Goal: Information Seeking & Learning: Learn about a topic

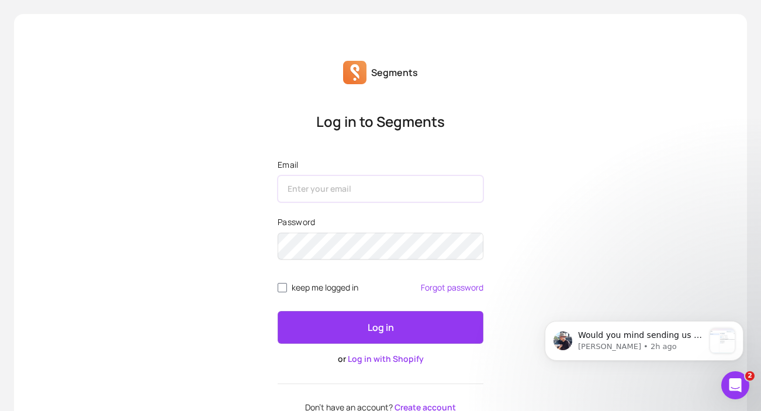
click at [382, 180] on input "Email" at bounding box center [381, 188] width 206 height 27
type input "jack@glowforitshop.com"
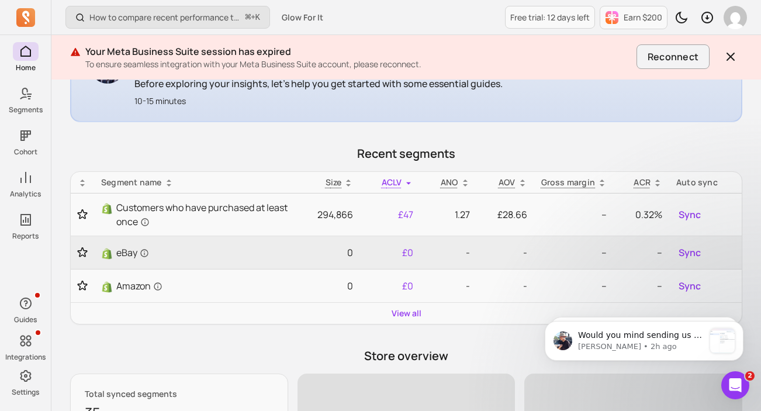
scroll to position [270, 0]
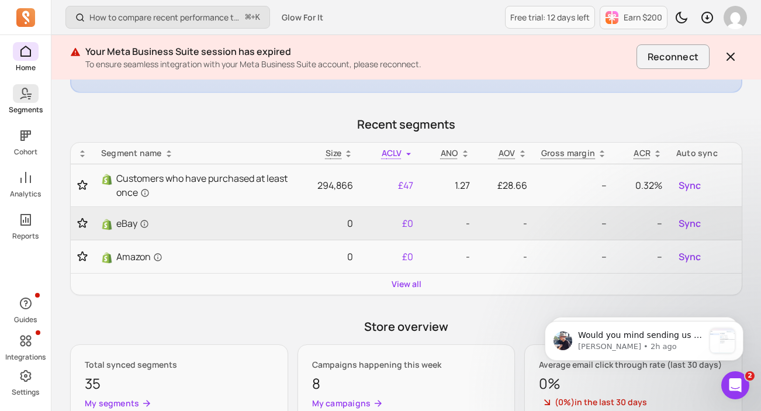
click at [33, 93] on span at bounding box center [26, 93] width 26 height 19
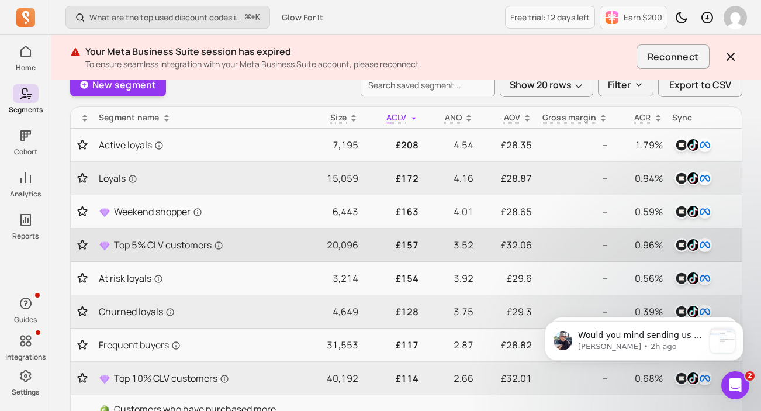
scroll to position [90, 0]
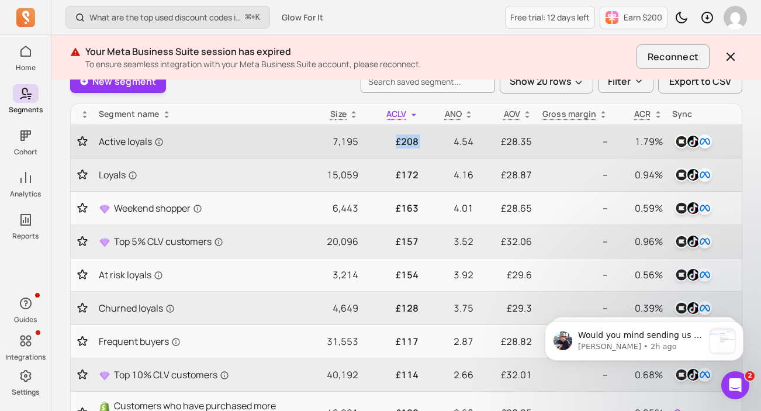
drag, startPoint x: 426, startPoint y: 141, endPoint x: 384, endPoint y: 142, distance: 42.7
click at [384, 142] on tr "Active loyals 7,195 £208 4.54 £28.35 -- 1.79%" at bounding box center [406, 141] width 671 height 33
click at [460, 141] on p "4.54" at bounding box center [451, 142] width 46 height 14
click at [447, 142] on p "4.54" at bounding box center [451, 142] width 46 height 14
click at [402, 141] on p "£208" at bounding box center [393, 142] width 50 height 14
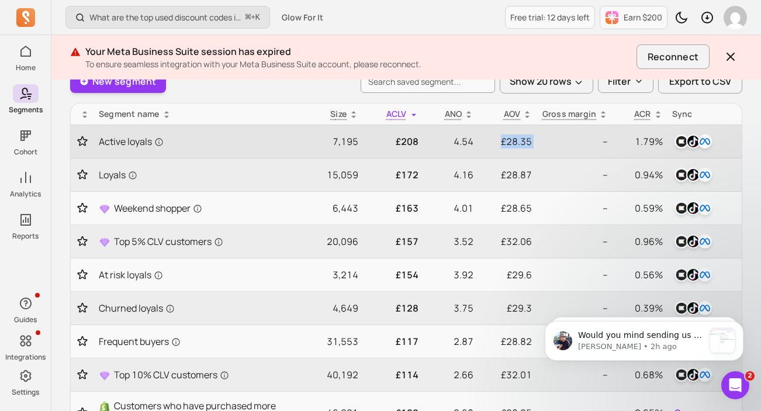
drag, startPoint x: 501, startPoint y: 140, endPoint x: 540, endPoint y: 139, distance: 39.8
click at [541, 140] on tr "Active loyals 7,195 £208 4.54 £28.35 -- 1.79%" at bounding box center [406, 141] width 671 height 33
drag, startPoint x: 458, startPoint y: 139, endPoint x: 485, endPoint y: 143, distance: 27.2
click at [485, 143] on tr "Active loyals 7,195 £208 4.54 £28.35 -- 1.79%" at bounding box center [406, 141] width 671 height 33
click at [439, 143] on p "4.54" at bounding box center [451, 142] width 46 height 14
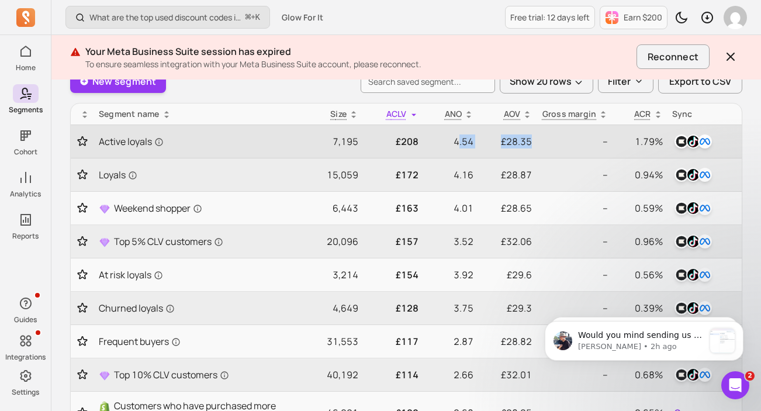
drag, startPoint x: 457, startPoint y: 143, endPoint x: 536, endPoint y: 142, distance: 79.0
click at [536, 142] on tr "Active loyals 7,195 £208 4.54 £28.35 -- 1.79%" at bounding box center [406, 141] width 671 height 33
click at [494, 153] on td "£28.35" at bounding box center [507, 141] width 58 height 33
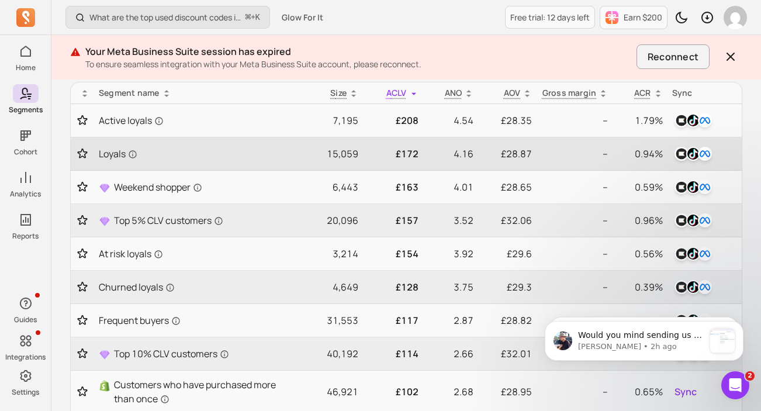
scroll to position [113, 0]
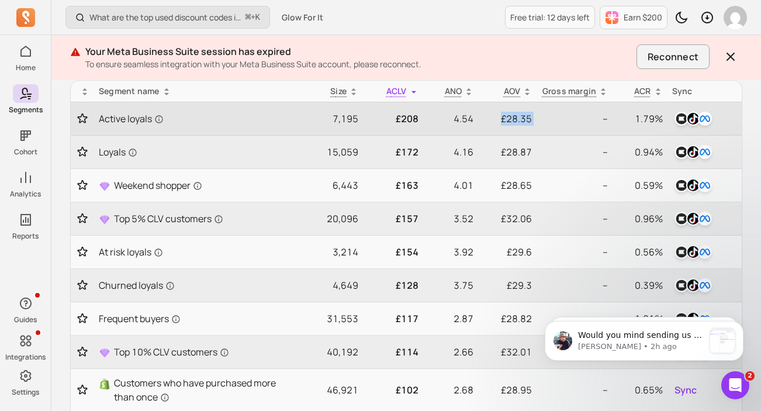
drag, startPoint x: 498, startPoint y: 122, endPoint x: 542, endPoint y: 122, distance: 43.9
click at [542, 122] on tr "Active loyals 7,195 £208 4.54 £28.35 -- 1.79%" at bounding box center [406, 118] width 671 height 33
drag, startPoint x: 398, startPoint y: 116, endPoint x: 424, endPoint y: 117, distance: 26.3
click at [425, 117] on tr "Active loyals 7,195 £208 4.54 £28.35 -- 1.79%" at bounding box center [406, 118] width 671 height 33
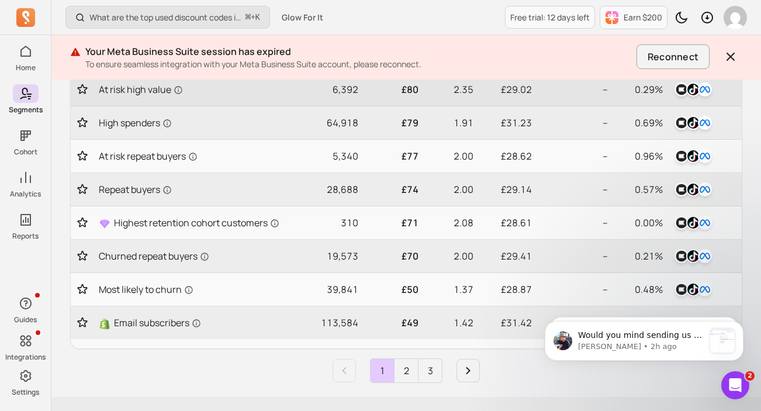
scroll to position [577, 0]
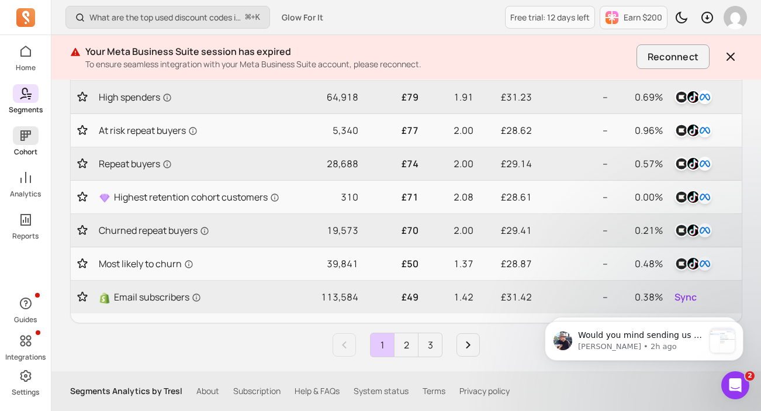
click at [28, 151] on p "Cohort" at bounding box center [25, 151] width 23 height 9
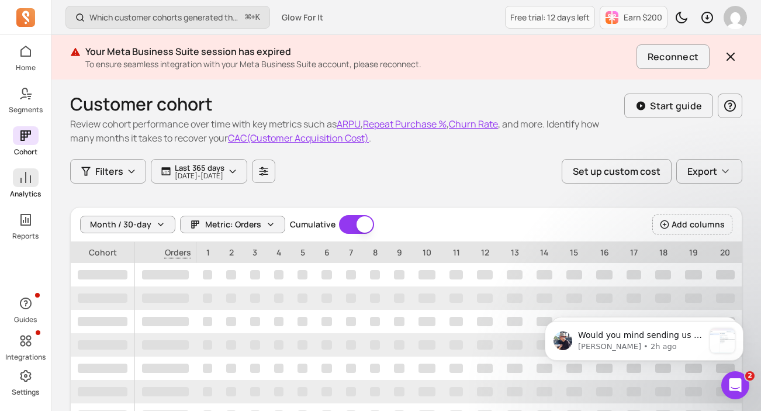
click at [32, 189] on p "Analytics" at bounding box center [25, 193] width 31 height 9
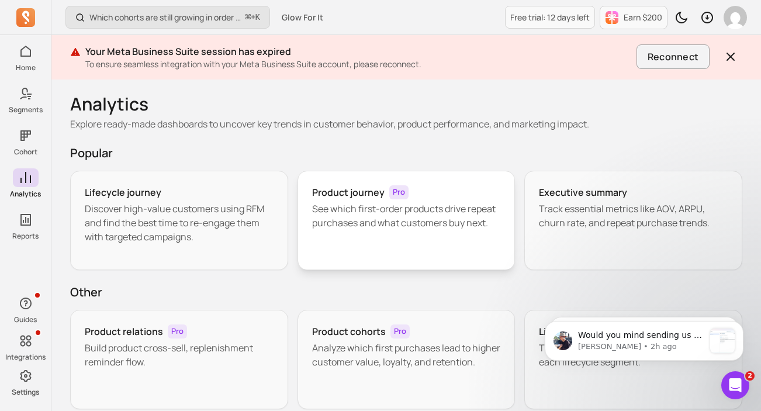
click at [377, 217] on p "See which first-order products drive repeat purchases and what customers buy ne…" at bounding box center [406, 216] width 189 height 28
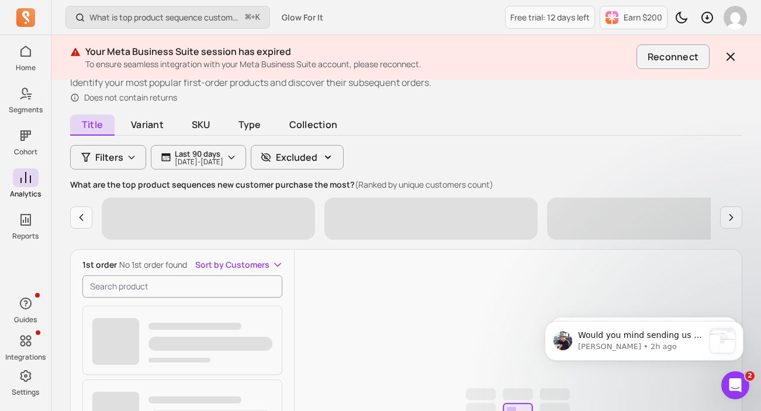
scroll to position [81, 0]
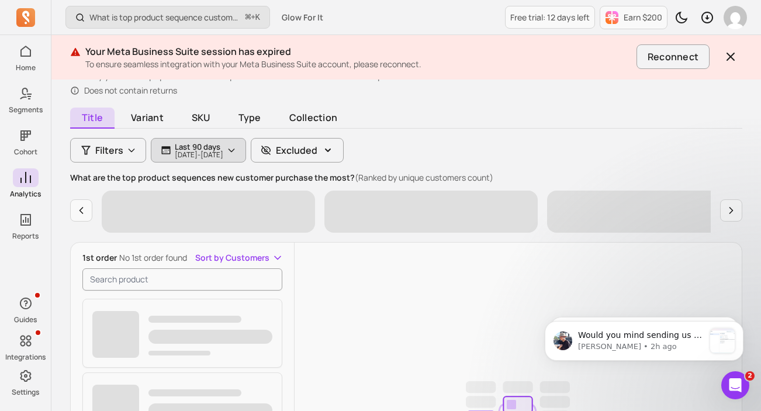
click at [223, 153] on p "[DATE] - [DATE]" at bounding box center [199, 154] width 49 height 7
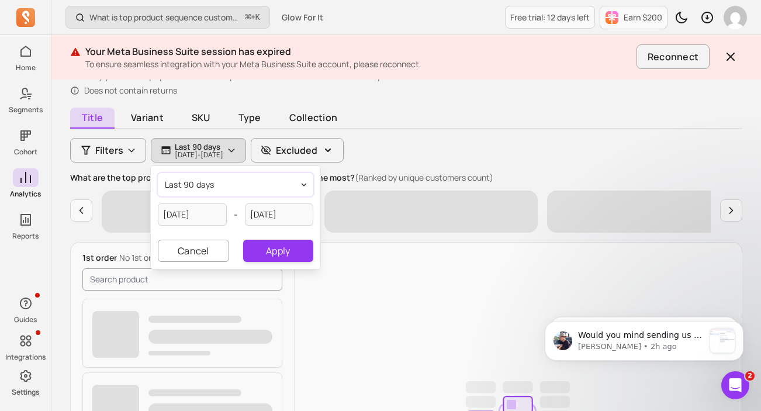
click at [204, 186] on span "last 90 days" at bounding box center [190, 185] width 50 height 12
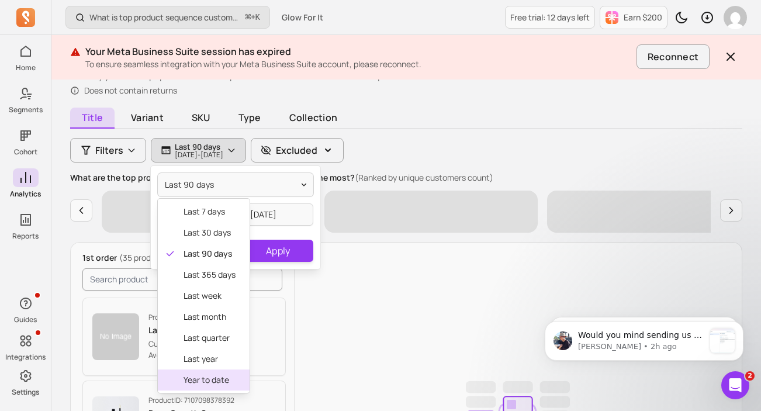
click at [212, 370] on div "year to date" at bounding box center [204, 380] width 92 height 21
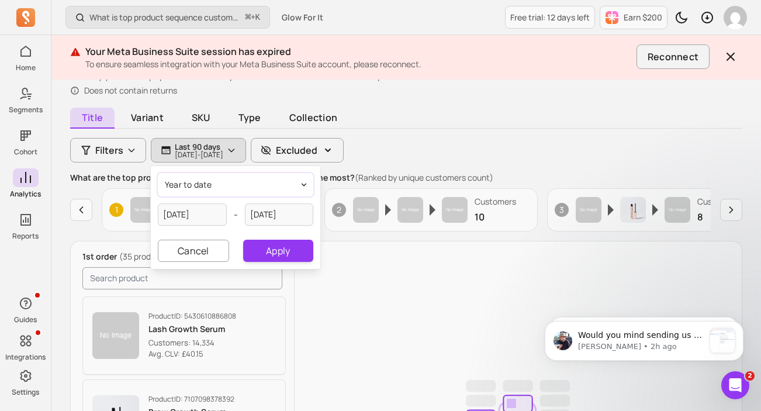
click at [218, 188] on button "year to date" at bounding box center [236, 184] width 156 height 23
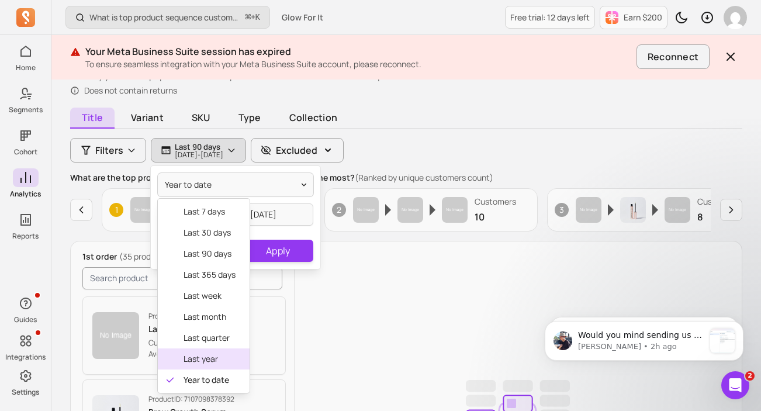
click at [212, 356] on span "last year" at bounding box center [210, 359] width 52 height 12
type input "[DATE]"
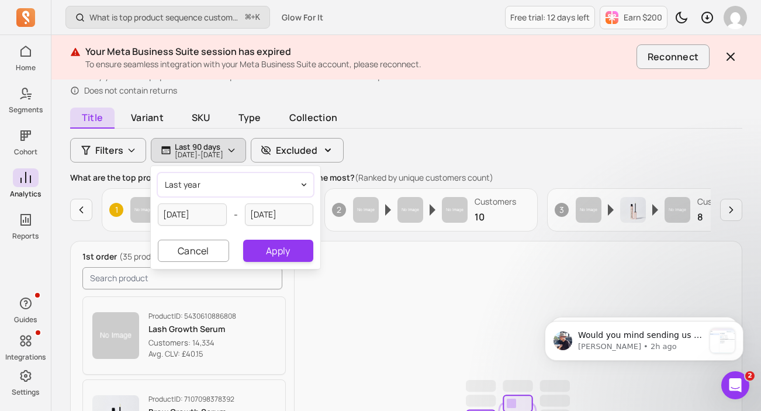
click at [241, 180] on button "last year" at bounding box center [236, 184] width 156 height 23
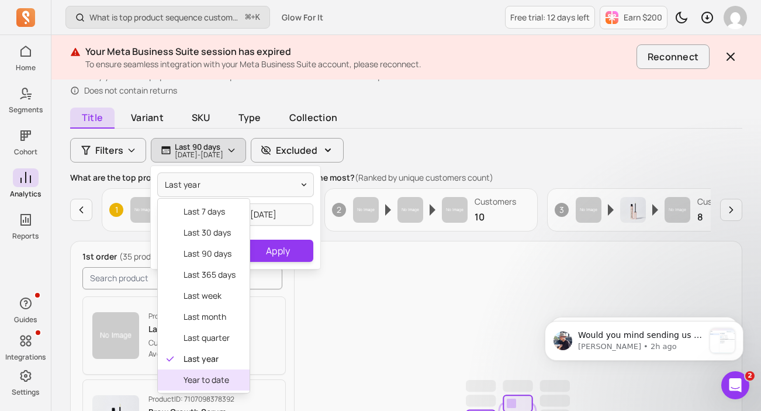
click at [219, 375] on span "year to date" at bounding box center [210, 380] width 52 height 12
type input "[DATE]"
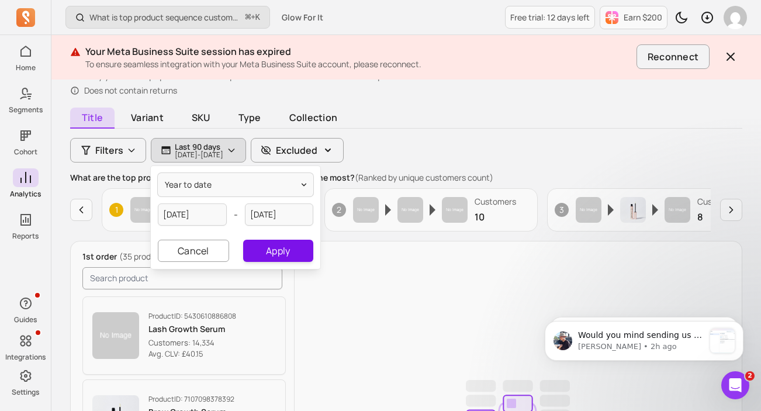
click at [271, 251] on button "Apply" at bounding box center [278, 251] width 70 height 22
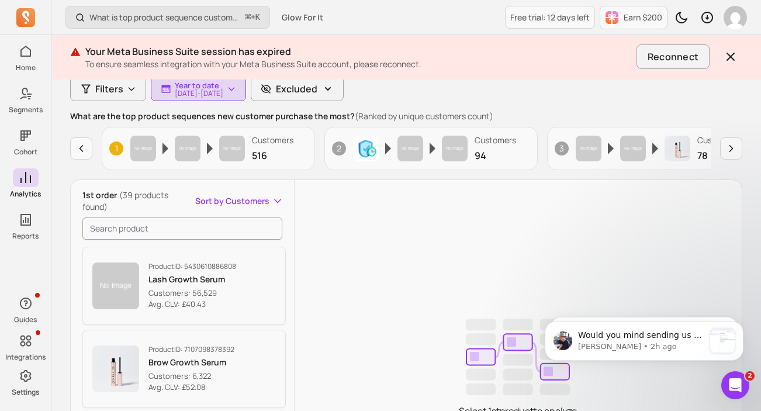
scroll to position [146, 0]
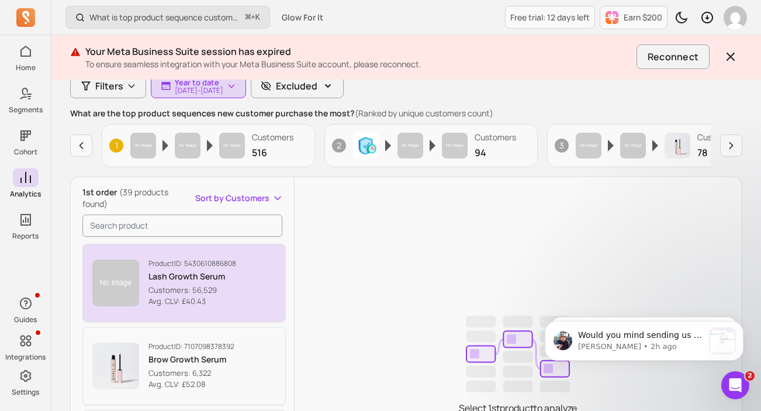
click at [187, 271] on div "Product ID: 5430610886808 Lash Growth Serum Customers: 56,529 Avg. CLV: £40.43" at bounding box center [193, 283] width 88 height 49
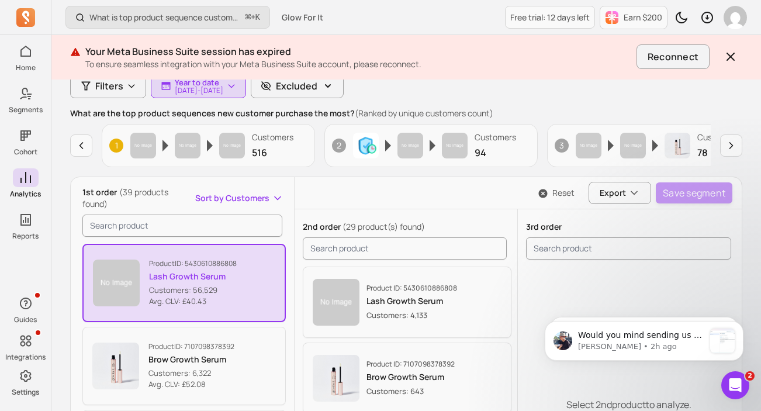
scroll to position [172, 0]
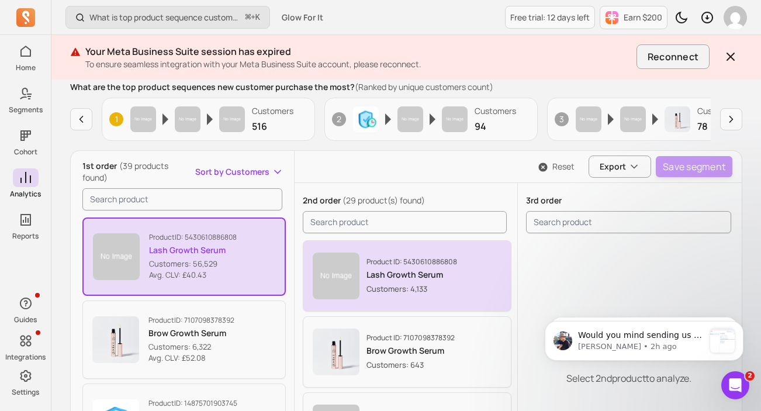
click at [355, 275] on img "button" at bounding box center [336, 276] width 47 height 47
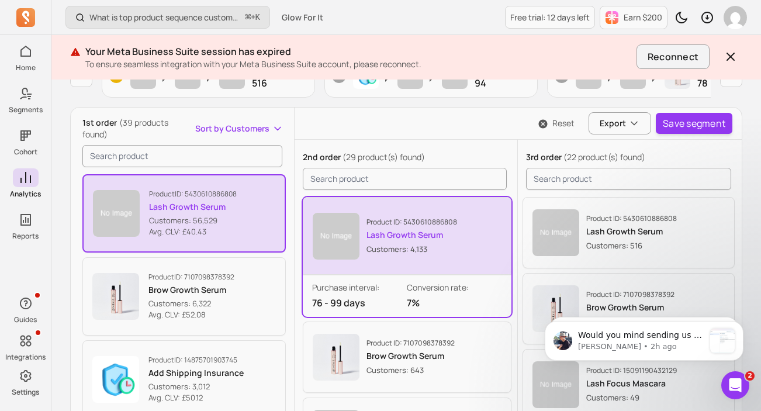
scroll to position [240, 0]
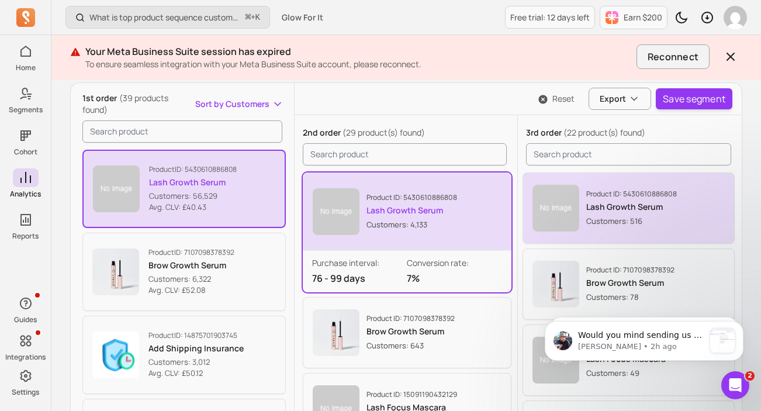
click at [571, 212] on img "button" at bounding box center [556, 208] width 47 height 47
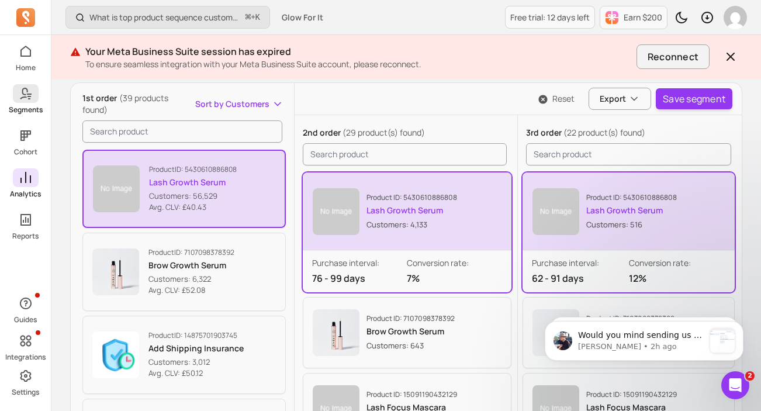
click at [25, 111] on p "Segments" at bounding box center [26, 109] width 34 height 9
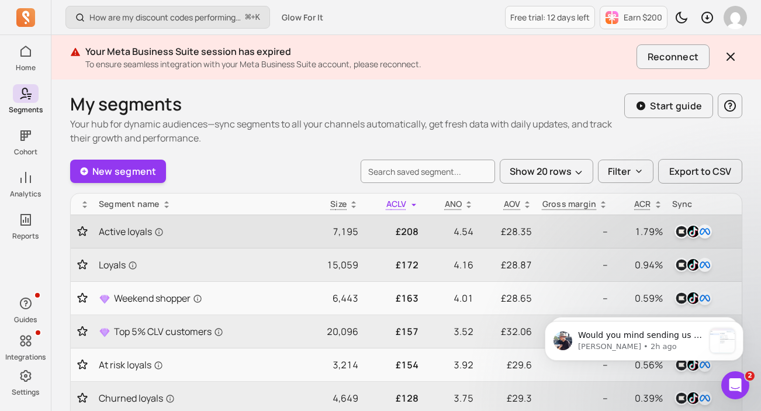
click at [533, 225] on td "£28.35" at bounding box center [507, 231] width 58 height 33
drag, startPoint x: 533, startPoint y: 225, endPoint x: 499, endPoint y: 235, distance: 35.3
click at [499, 235] on td "£28.35" at bounding box center [507, 231] width 58 height 33
click at [463, 233] on p "4.54" at bounding box center [451, 232] width 46 height 14
drag, startPoint x: 495, startPoint y: 229, endPoint x: 523, endPoint y: 229, distance: 28.1
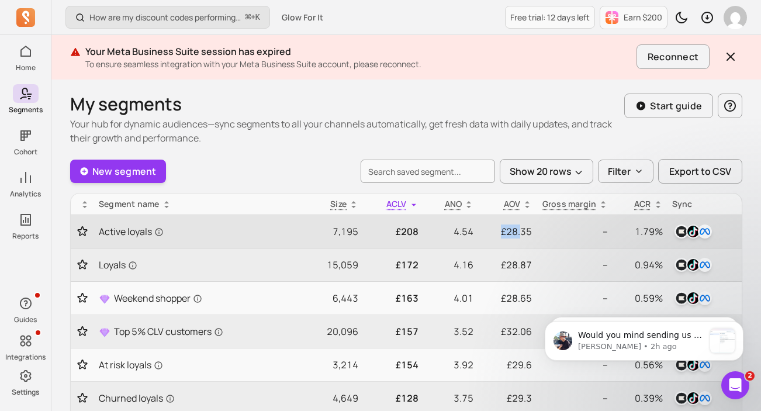
click at [523, 229] on p "£28.35" at bounding box center [507, 232] width 49 height 14
drag, startPoint x: 392, startPoint y: 230, endPoint x: 433, endPoint y: 229, distance: 41.5
click at [434, 230] on tr "Active loyals 7,195 £208 4.54 £28.35 -- 1.79%" at bounding box center [406, 231] width 671 height 33
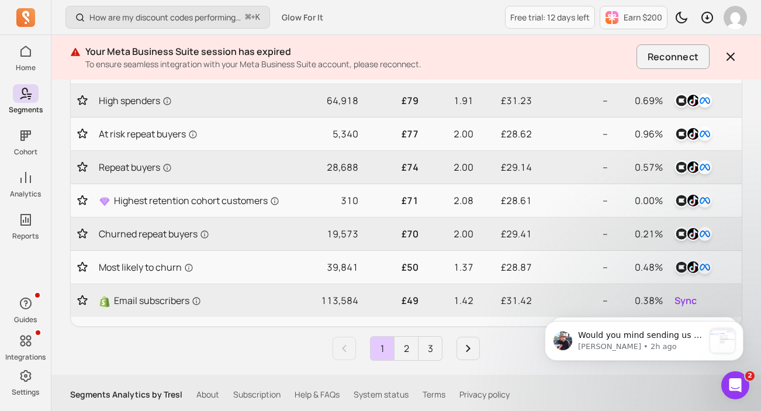
scroll to position [577, 0]
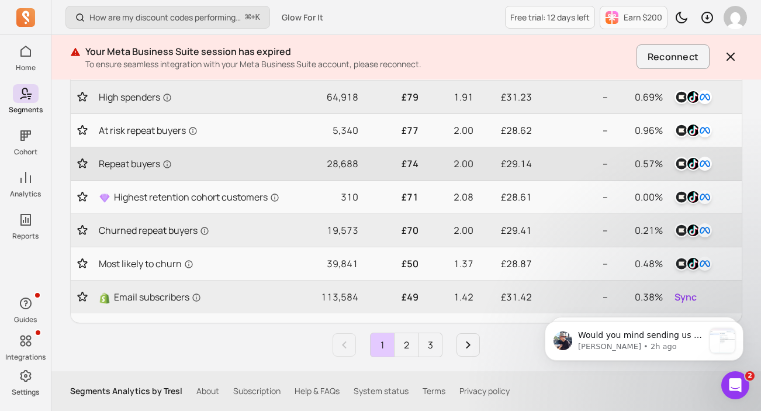
click at [323, 160] on p "28,688" at bounding box center [329, 164] width 58 height 14
drag, startPoint x: 498, startPoint y: 163, endPoint x: 540, endPoint y: 163, distance: 42.7
click at [540, 163] on tr "Repeat buyers 28,688 £74 2.00 £29.14 -- 0.57%" at bounding box center [406, 163] width 671 height 33
drag, startPoint x: 454, startPoint y: 161, endPoint x: 480, endPoint y: 163, distance: 25.8
click at [481, 164] on tr "Repeat buyers 28,688 £74 2.00 £29.14 -- 0.57%" at bounding box center [406, 163] width 671 height 33
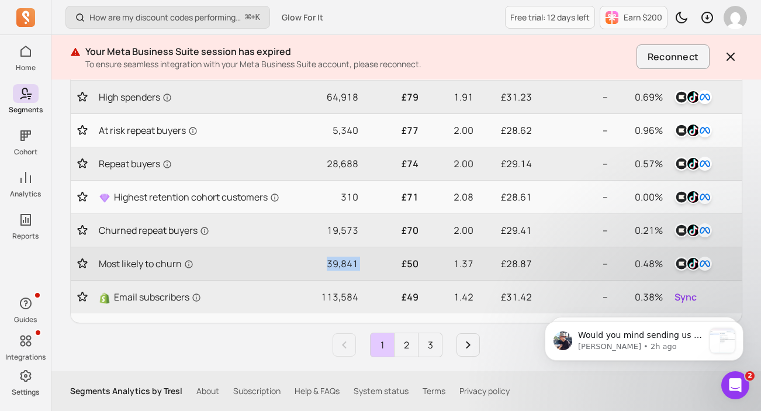
drag, startPoint x: 323, startPoint y: 263, endPoint x: 378, endPoint y: 261, distance: 55.0
click at [378, 261] on tr "Most likely to churn 39,841 £50 1.37 £28.87 -- 0.48%" at bounding box center [406, 263] width 671 height 33
click at [347, 255] on td "39,841" at bounding box center [329, 263] width 68 height 33
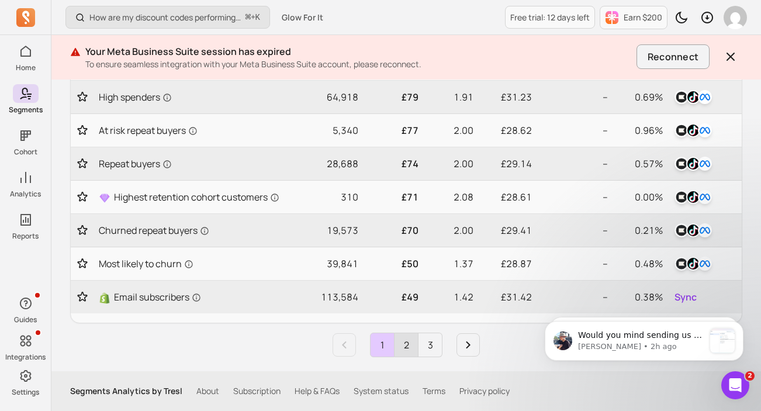
click at [409, 346] on link "2" at bounding box center [406, 344] width 23 height 23
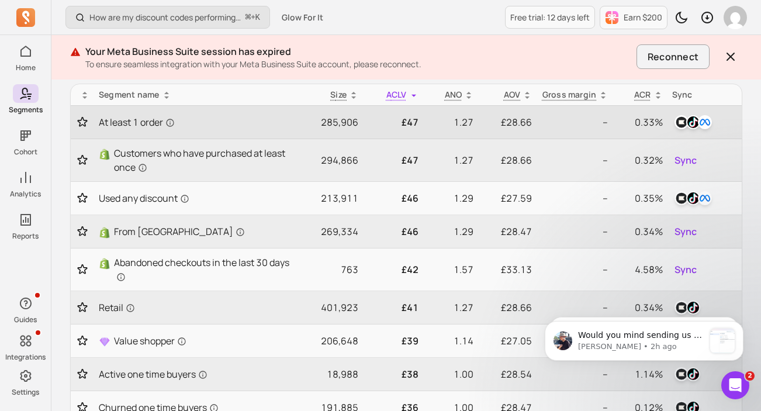
scroll to position [100, 0]
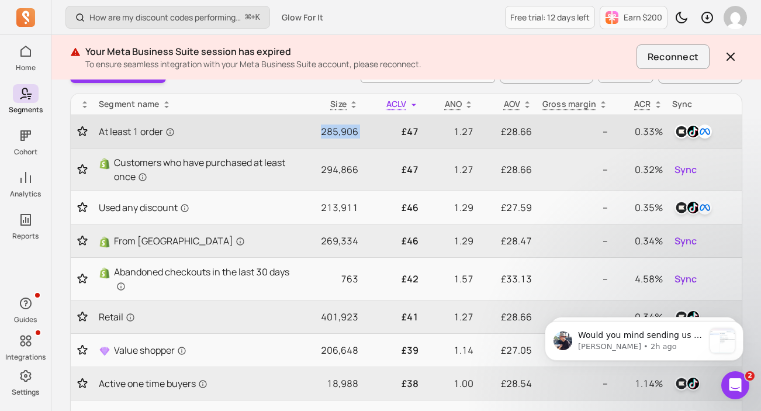
drag, startPoint x: 319, startPoint y: 129, endPoint x: 376, endPoint y: 130, distance: 56.7
click at [377, 130] on tr "At least 1 order 285,906 £47 1.27 £28.66 -- 0.33%" at bounding box center [406, 131] width 671 height 33
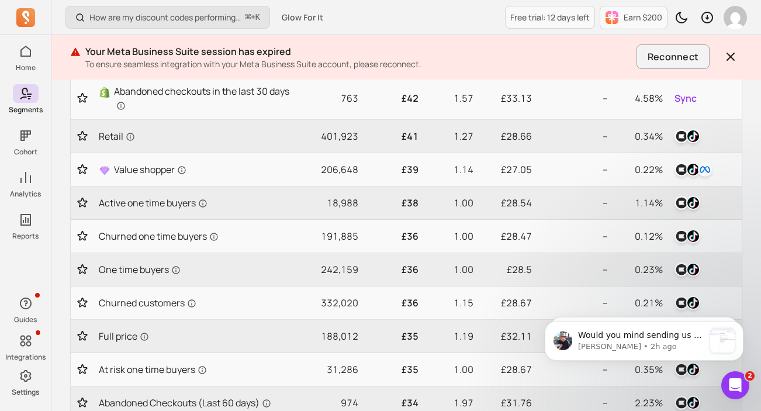
scroll to position [283, 0]
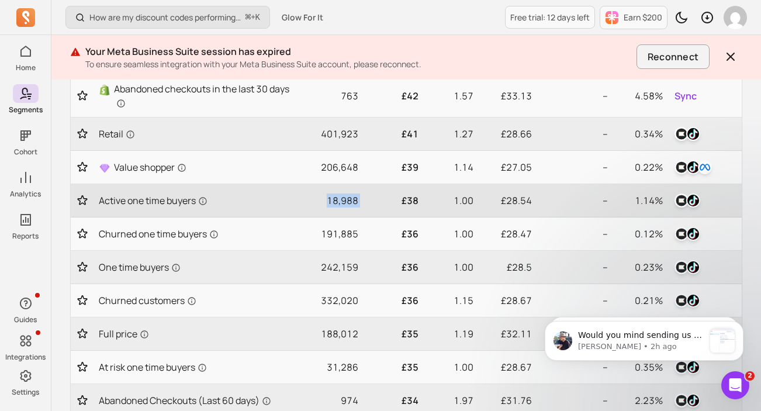
drag, startPoint x: 326, startPoint y: 197, endPoint x: 365, endPoint y: 202, distance: 39.5
click at [365, 202] on tr "Active one time buyers 18,988 £38 1.00 £28.54 -- 1.14%" at bounding box center [406, 200] width 671 height 33
click at [336, 204] on p "18,988" at bounding box center [329, 201] width 58 height 14
drag, startPoint x: 326, startPoint y: 203, endPoint x: 358, endPoint y: 205, distance: 31.7
click at [359, 206] on td "18,988" at bounding box center [329, 200] width 68 height 33
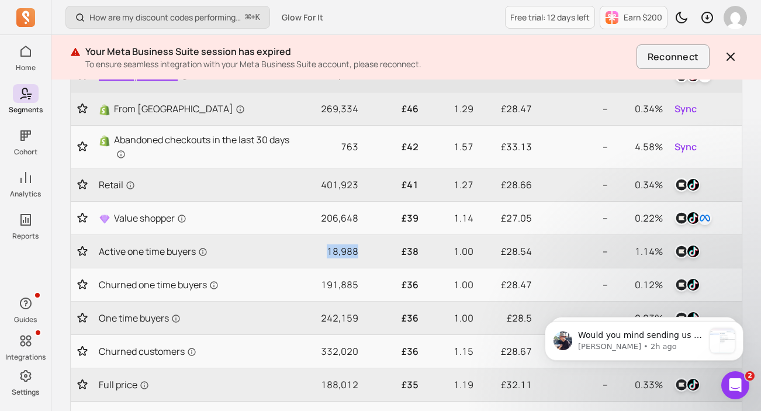
scroll to position [587, 0]
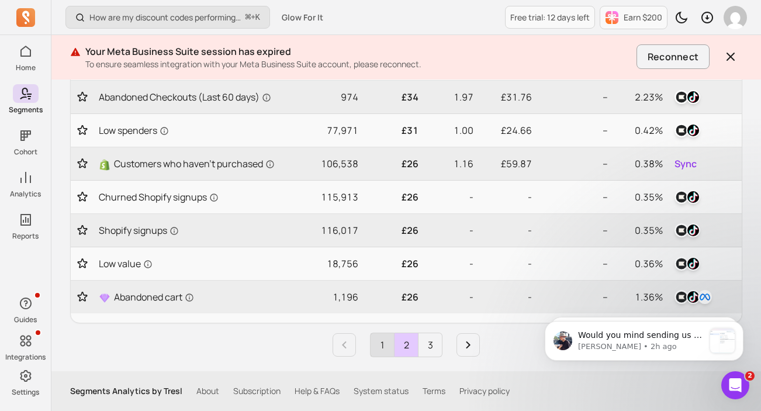
click at [381, 348] on link "1" at bounding box center [382, 344] width 23 height 23
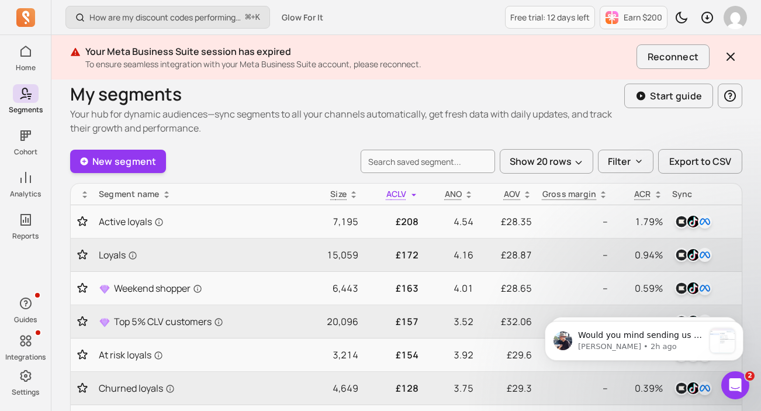
scroll to position [0, 0]
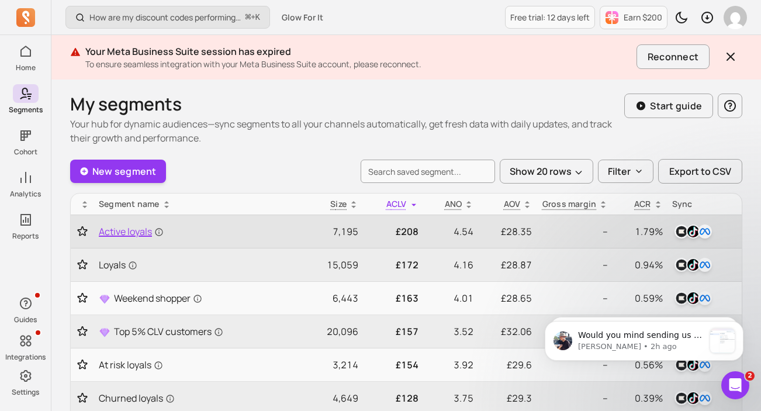
click at [122, 232] on span "Active loyals" at bounding box center [131, 232] width 65 height 14
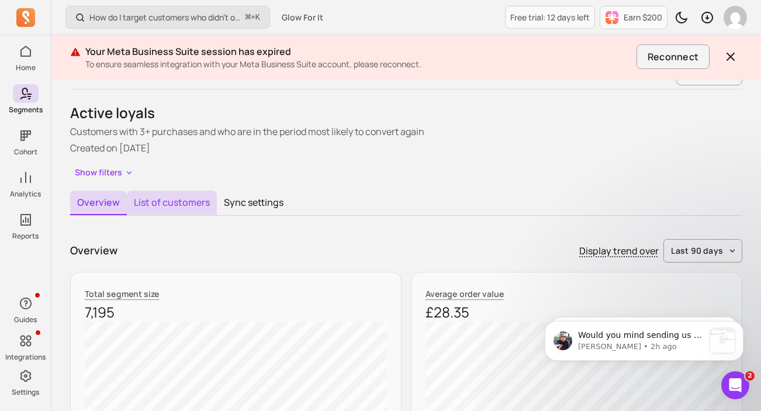
click at [192, 205] on button "List of customers" at bounding box center [172, 203] width 90 height 25
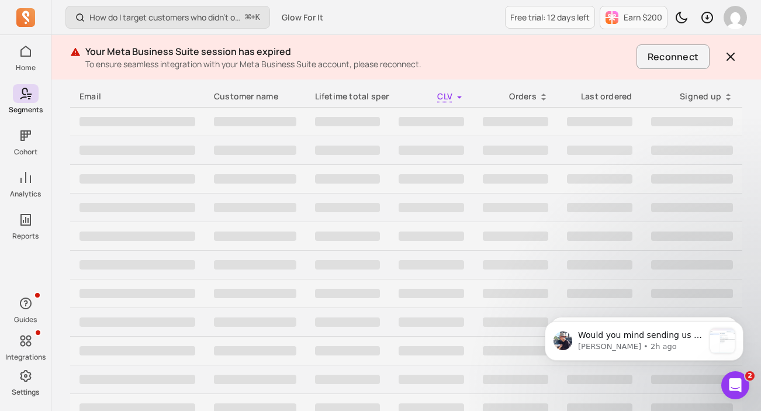
scroll to position [212, 0]
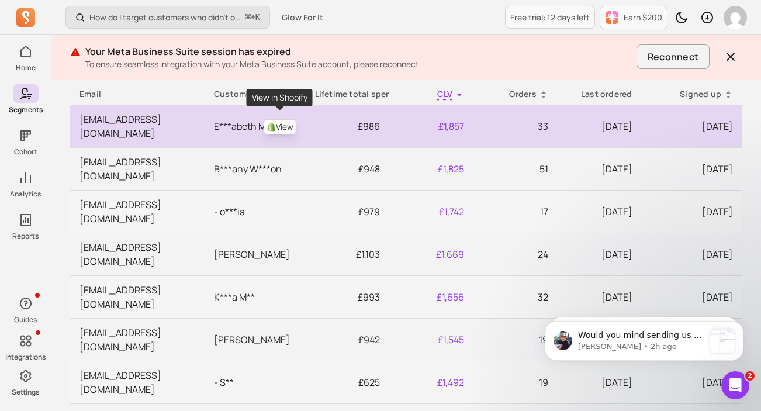
click at [283, 119] on link "View" at bounding box center [280, 126] width 33 height 15
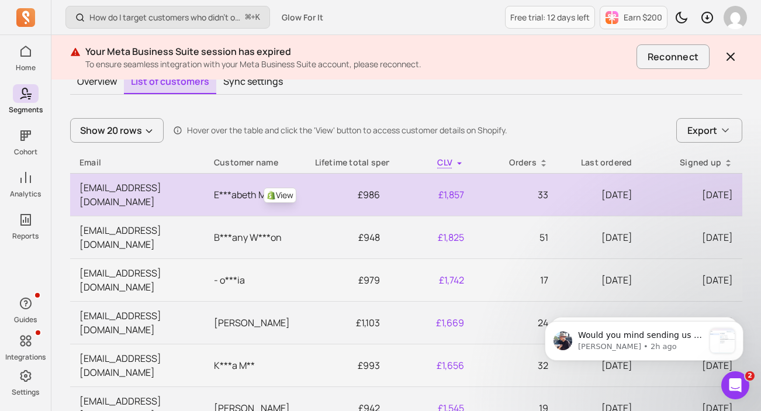
scroll to position [133, 0]
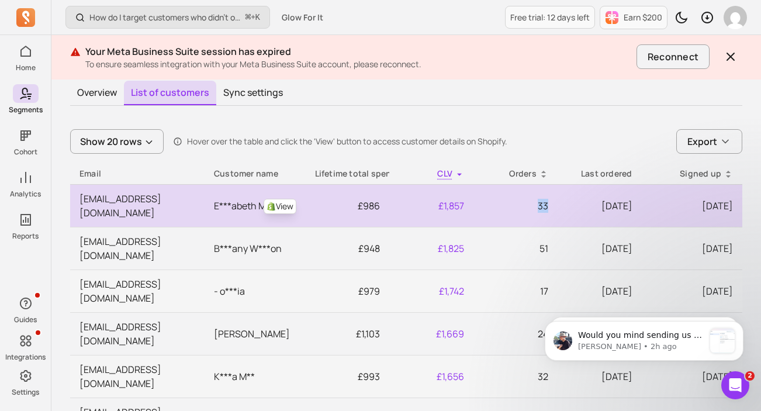
drag, startPoint x: 547, startPoint y: 199, endPoint x: 526, endPoint y: 201, distance: 21.1
click at [526, 201] on td "33" at bounding box center [516, 205] width 84 height 43
drag, startPoint x: 487, startPoint y: 203, endPoint x: 413, endPoint y: 203, distance: 73.1
click at [413, 203] on tr "[EMAIL_ADDRESS][DOMAIN_NAME] View E***abeth M***a £986 £1,857 33 [DATE] [DATE]" at bounding box center [406, 205] width 673 height 43
click at [366, 199] on td "£986" at bounding box center [348, 205] width 84 height 43
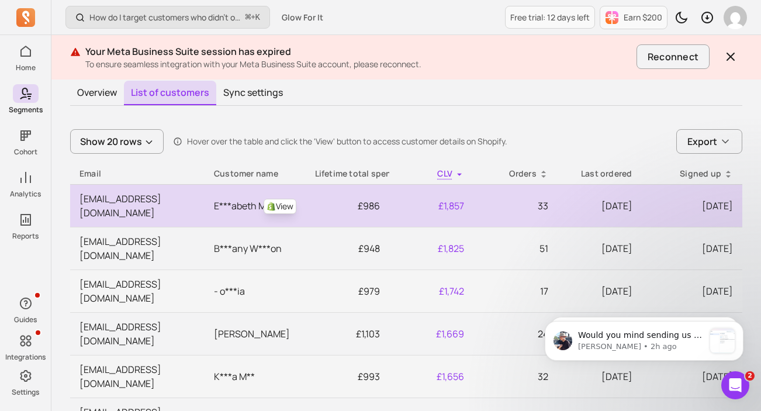
drag, startPoint x: 212, startPoint y: 199, endPoint x: 280, endPoint y: 206, distance: 68.3
click at [280, 206] on td "View E***abeth M***a" at bounding box center [255, 205] width 101 height 43
drag, startPoint x: 354, startPoint y: 197, endPoint x: 387, endPoint y: 197, distance: 32.8
click at [388, 197] on td "£986" at bounding box center [348, 205] width 84 height 43
drag, startPoint x: 327, startPoint y: 204, endPoint x: 182, endPoint y: 194, distance: 145.3
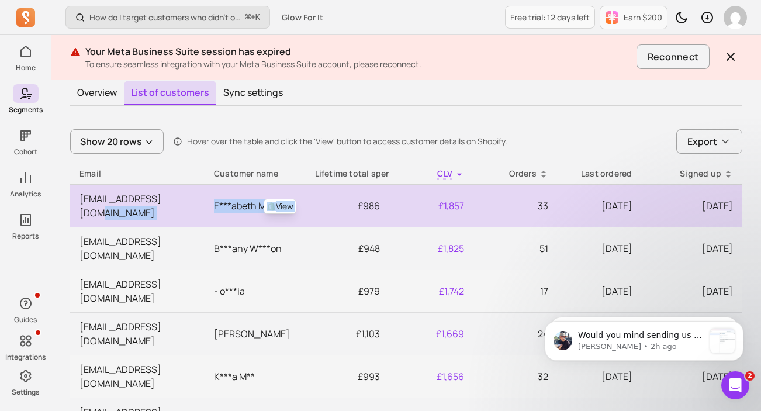
click at [182, 194] on tr "[EMAIL_ADDRESS][DOMAIN_NAME] View E***abeth M***a £986 £1,857 33 [DATE] [DATE]" at bounding box center [406, 205] width 673 height 43
click at [173, 204] on td "[EMAIL_ADDRESS][DOMAIN_NAME]" at bounding box center [137, 205] width 135 height 43
drag, startPoint x: 115, startPoint y: 198, endPoint x: 218, endPoint y: 203, distance: 103.1
click at [218, 203] on tr "[EMAIL_ADDRESS][DOMAIN_NAME] View E***abeth M***a £986 £1,857 33 [DATE] [DATE]" at bounding box center [406, 205] width 673 height 43
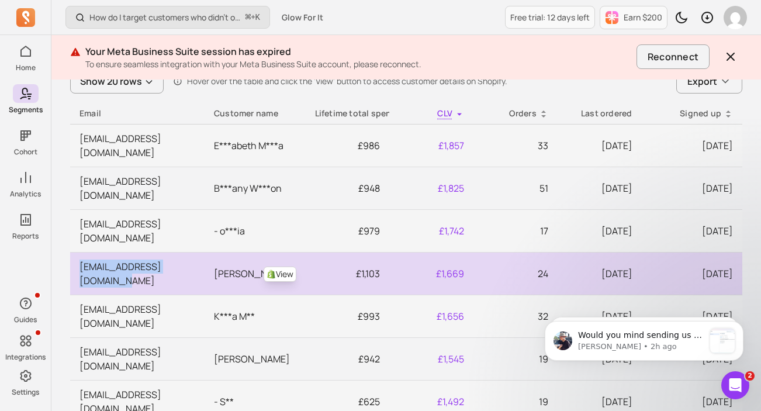
scroll to position [0, 15]
drag, startPoint x: 75, startPoint y: 223, endPoint x: 214, endPoint y: 224, distance: 138.6
click at [214, 252] on tr "[EMAIL_ADDRESS][DOMAIN_NAME] View [PERSON_NAME] £1,103 £1,669 24 [DATE] [DATE]" at bounding box center [406, 273] width 673 height 43
drag, startPoint x: 357, startPoint y: 226, endPoint x: 391, endPoint y: 226, distance: 33.9
click at [391, 252] on tr "[EMAIL_ADDRESS][DOMAIN_NAME] View [PERSON_NAME] £1,103 £1,669 24 [DATE] [DATE]" at bounding box center [406, 273] width 673 height 43
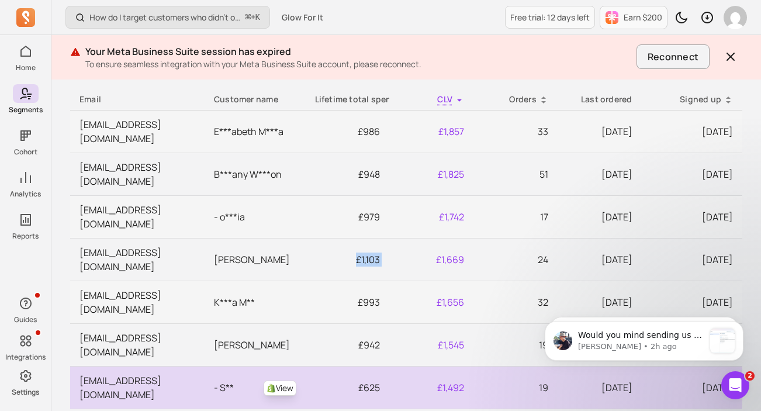
scroll to position [213, 0]
